Goal: Task Accomplishment & Management: Manage account settings

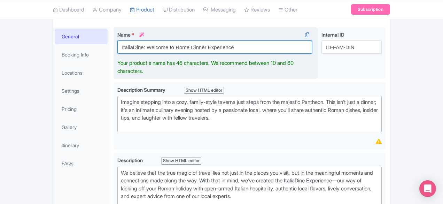
scroll to position [102, 0]
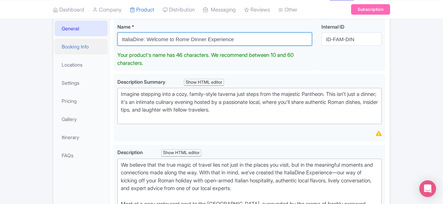
drag, startPoint x: 216, startPoint y: 50, endPoint x: 75, endPoint y: 51, distance: 141.0
paste input "A Roman Dinner Party"
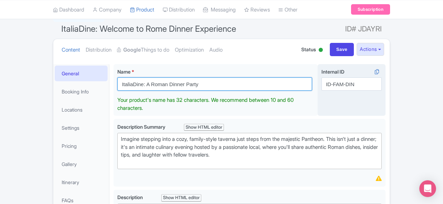
scroll to position [56, 0]
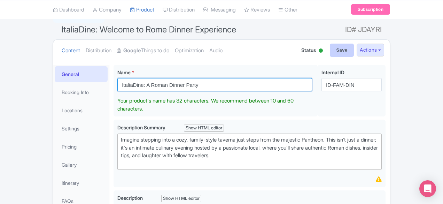
type input "ItaliaDine: A Roman Dinner Party"
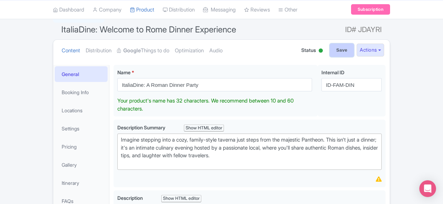
click at [354, 45] on input "Save" at bounding box center [342, 50] width 24 height 13
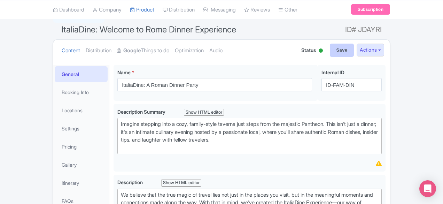
type input "Saving..."
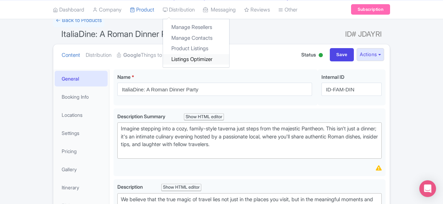
scroll to position [43, 0]
